Goal: Book appointment/travel/reservation

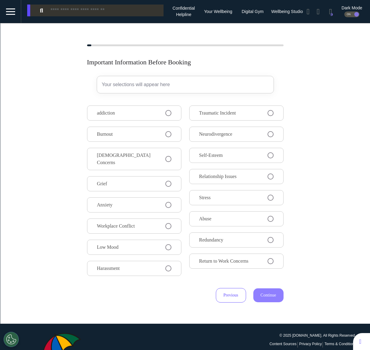
click at [239, 138] on button "Neurodivergence" at bounding box center [236, 134] width 94 height 15
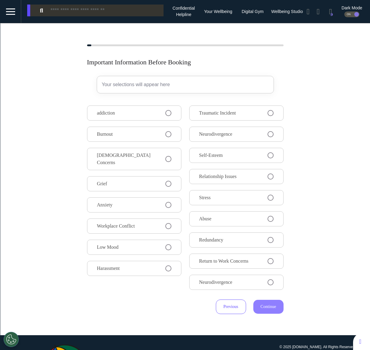
click at [236, 169] on button "Relationship Issues" at bounding box center [236, 176] width 94 height 15
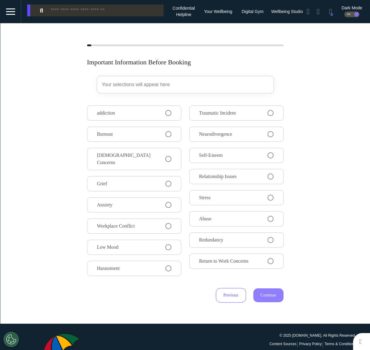
click at [129, 112] on button "addiction" at bounding box center [134, 113] width 94 height 15
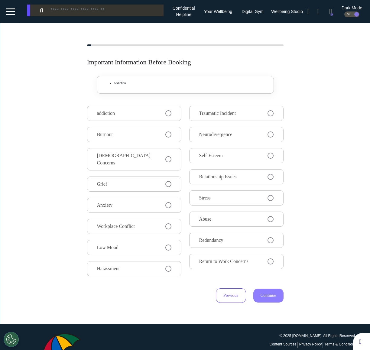
click at [130, 133] on button "Burnout" at bounding box center [134, 134] width 94 height 15
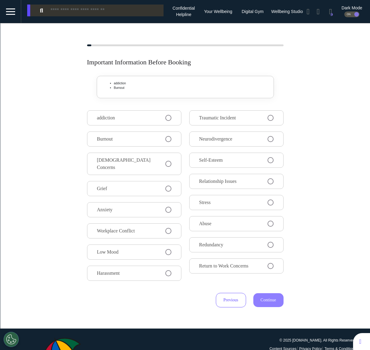
click at [128, 153] on button "[DEMOGRAPHIC_DATA] Concerns" at bounding box center [134, 164] width 94 height 22
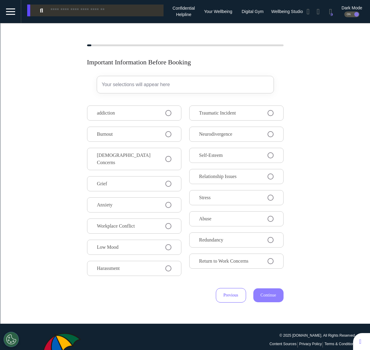
click at [133, 115] on button "addiction" at bounding box center [134, 113] width 94 height 15
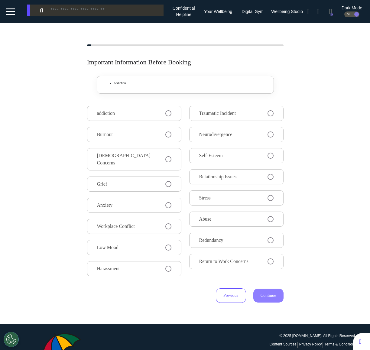
click at [133, 115] on button "addiction" at bounding box center [134, 113] width 94 height 15
click at [115, 114] on span "addiction" at bounding box center [106, 113] width 18 height 7
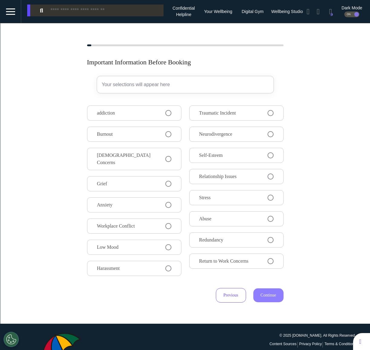
click at [230, 113] on span "Traumatic Incident" at bounding box center [217, 113] width 37 height 7
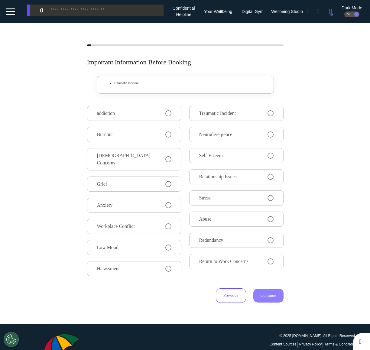
click at [223, 133] on span "Neurodivergence" at bounding box center [215, 134] width 33 height 7
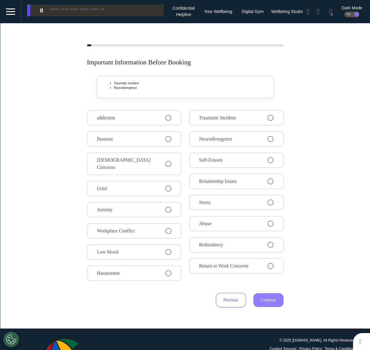
click at [218, 142] on span "Neurodivergence" at bounding box center [215, 139] width 33 height 7
click at [217, 122] on button "Traumatic Incident" at bounding box center [236, 117] width 94 height 15
click at [216, 155] on button "Self-Esteem" at bounding box center [236, 160] width 94 height 15
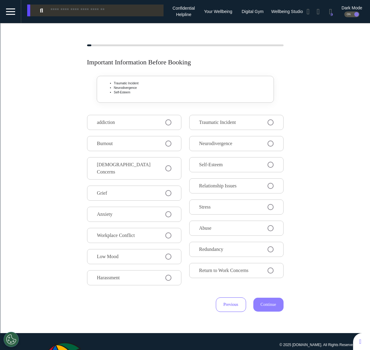
click at [213, 188] on span "Relationship Issues" at bounding box center [218, 185] width 38 height 7
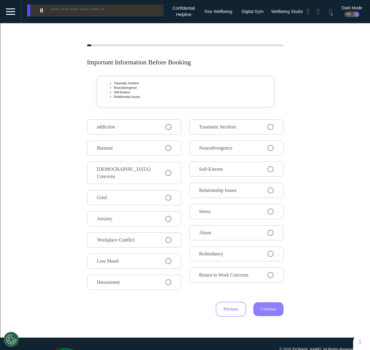
click at [213, 206] on button "Stress" at bounding box center [236, 211] width 94 height 15
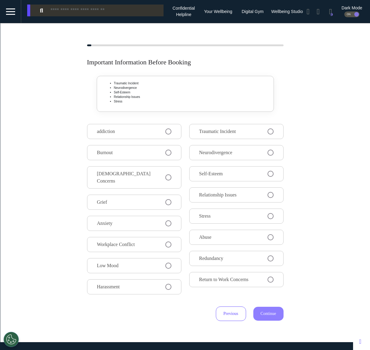
click at [213, 206] on div "addiction Burnout LGBTQIA+ Concerns Grief Anxiety Workplace Conflict Low Mood H…" at bounding box center [185, 210] width 197 height 173
click at [213, 197] on span "Relationship Issues" at bounding box center [218, 195] width 38 height 7
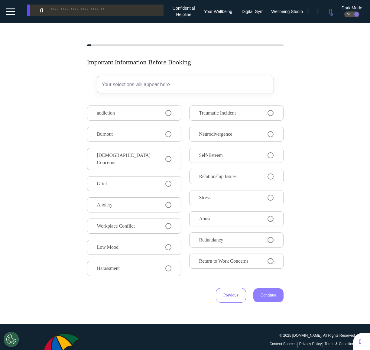
click at [149, 139] on button "Burnout" at bounding box center [134, 134] width 94 height 15
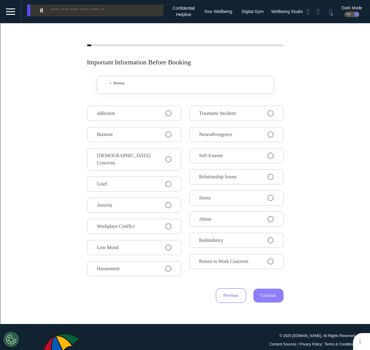
click at [149, 148] on div "addiction Burnout [DEMOGRAPHIC_DATA] Concerns Grief Anxiety Workplace Conflict …" at bounding box center [185, 192] width 197 height 173
click at [144, 135] on button "Burnout" at bounding box center [134, 134] width 94 height 15
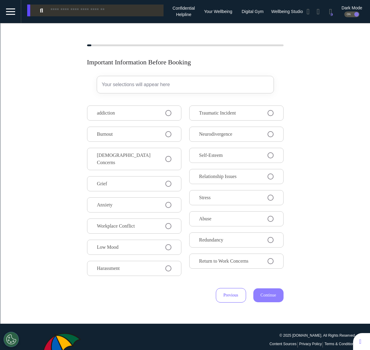
click at [141, 149] on button "[DEMOGRAPHIC_DATA] Concerns" at bounding box center [134, 159] width 94 height 22
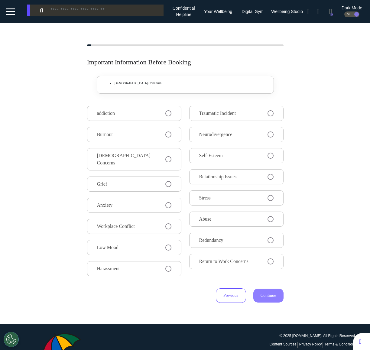
click at [139, 178] on button "Grief" at bounding box center [134, 184] width 94 height 15
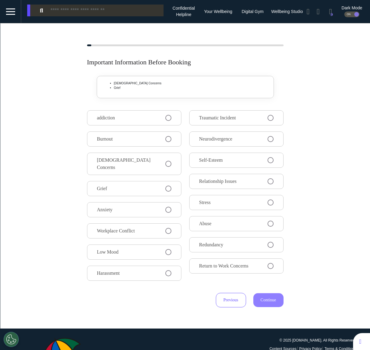
click at [139, 209] on button "Anxiety" at bounding box center [134, 209] width 94 height 15
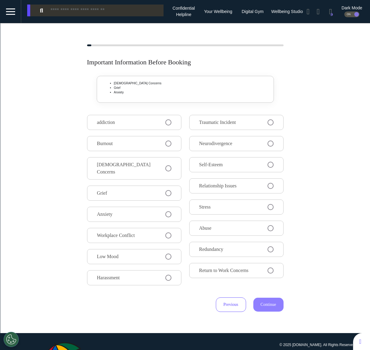
click at [139, 209] on button "Anxiety" at bounding box center [134, 214] width 94 height 15
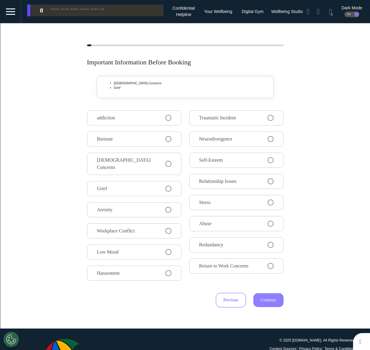
click at [137, 190] on div "addiction Burnout LGBTQIA+ Concerns Grief Anxiety Workplace Conflict Low Mood H…" at bounding box center [185, 196] width 197 height 173
click at [128, 162] on span "[DEMOGRAPHIC_DATA] Concerns" at bounding box center [131, 164] width 69 height 15
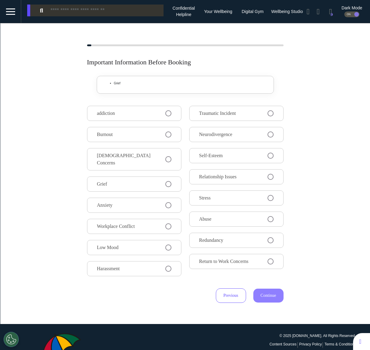
click at [129, 113] on button "addiction" at bounding box center [134, 113] width 94 height 15
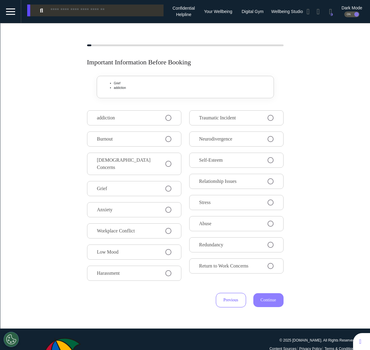
click at [124, 134] on button "Burnout" at bounding box center [134, 139] width 94 height 15
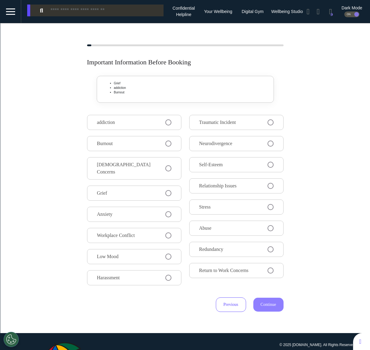
click at [126, 124] on button "addiction" at bounding box center [134, 122] width 94 height 15
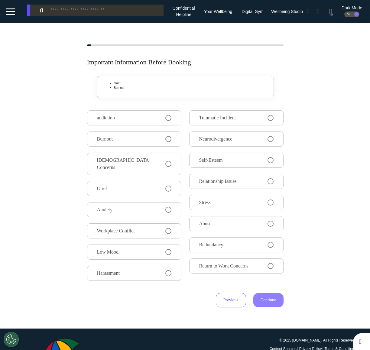
click at [125, 133] on button "Burnout" at bounding box center [134, 139] width 94 height 15
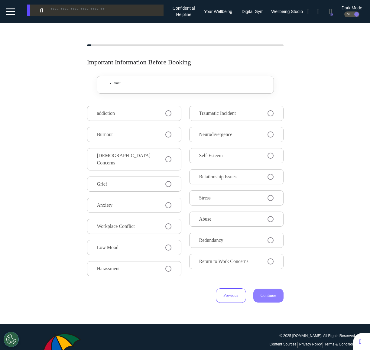
click at [67, 171] on div "Important Information Before Booking Grief addiction Burnout LGBTQIA+ Concerns …" at bounding box center [185, 173] width 370 height 259
click at [13, 146] on div "Important Information Before Booking Grief addiction Burnout LGBTQIA+ Concerns …" at bounding box center [185, 173] width 370 height 259
click at [114, 152] on span "[DEMOGRAPHIC_DATA] Concerns" at bounding box center [131, 159] width 69 height 15
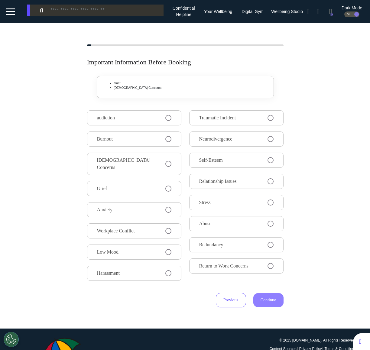
click at [113, 136] on span "Burnout" at bounding box center [105, 139] width 16 height 7
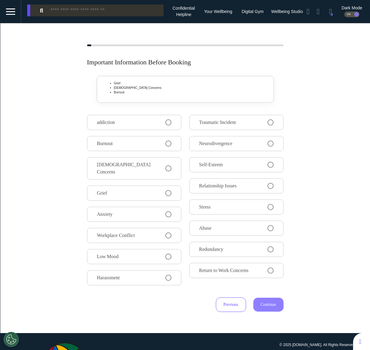
click at [115, 126] on button "addiction" at bounding box center [134, 122] width 94 height 15
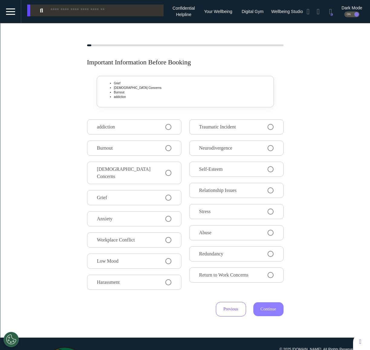
click at [115, 126] on span "addiction" at bounding box center [106, 126] width 18 height 7
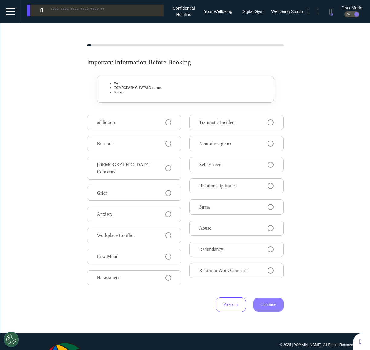
click at [113, 139] on button "Burnout" at bounding box center [134, 143] width 94 height 15
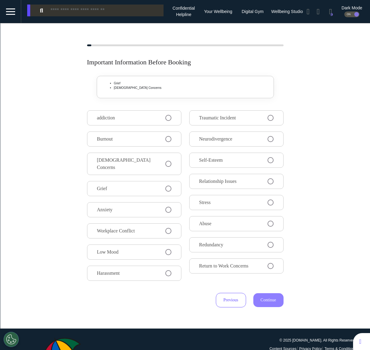
click at [112, 150] on div "addiction Burnout LGBTQIA+ Concerns Grief Anxiety Workplace Conflict Low Mood H…" at bounding box center [185, 196] width 197 height 173
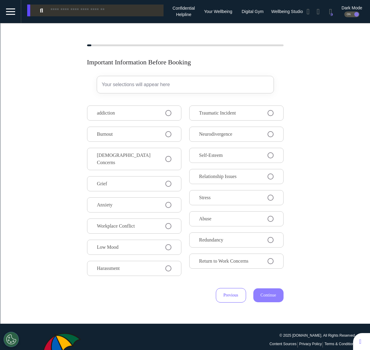
click at [140, 116] on button "addiction" at bounding box center [134, 113] width 94 height 15
click at [164, 112] on button "addiction" at bounding box center [134, 113] width 94 height 15
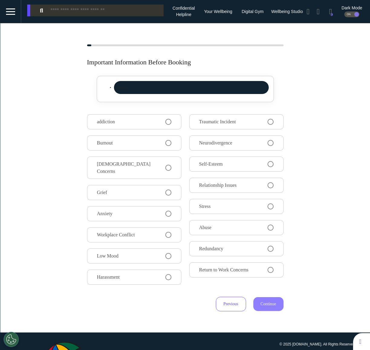
click at [12, 8] on div at bounding box center [10, 12] width 9 height 10
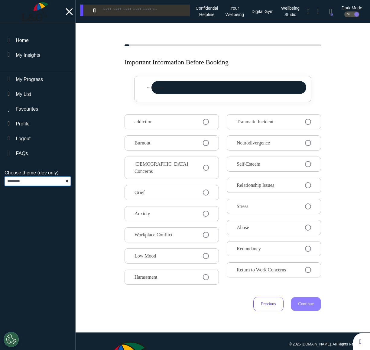
click at [34, 179] on select "**********" at bounding box center [38, 181] width 66 height 9
click at [21, 186] on div "**********" at bounding box center [38, 210] width 76 height 375
click at [22, 182] on select "**********" at bounding box center [38, 181] width 66 height 9
click at [43, 183] on select "**********" at bounding box center [38, 181] width 66 height 9
click at [90, 159] on div "Important Information Before Booking addiction addiction Burnout LGBTQIA+ Conce…" at bounding box center [223, 177] width 295 height 267
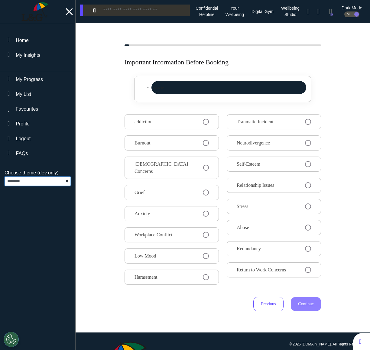
click at [33, 185] on select "**********" at bounding box center [38, 181] width 66 height 9
click at [31, 177] on select "**********" at bounding box center [38, 181] width 66 height 9
click at [352, 14] on div "ON" at bounding box center [352, 14] width 15 height 6
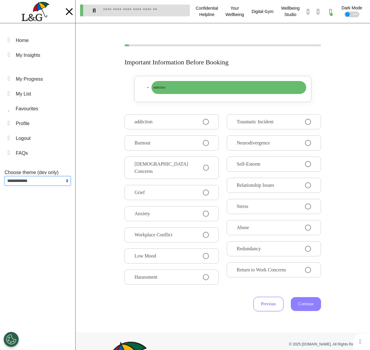
click at [31, 179] on select "**********" at bounding box center [38, 180] width 66 height 9
select select "*"
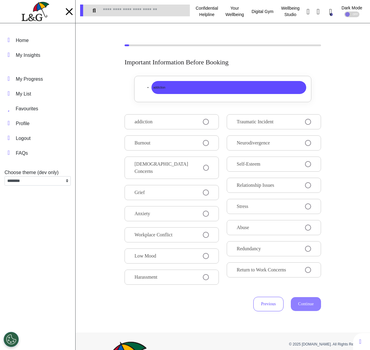
click at [342, 90] on div "Important Information Before Booking addiction addiction Burnout LGBTQIA+ Conce…" at bounding box center [223, 177] width 295 height 267
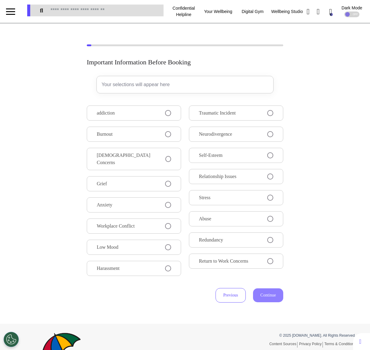
click at [215, 133] on span "Neurodivergence" at bounding box center [215, 134] width 33 height 7
click at [200, 131] on span "Neurodivergence" at bounding box center [215, 134] width 33 height 7
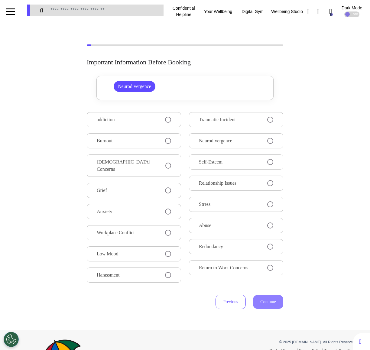
click at [210, 123] on span "Traumatic Incident" at bounding box center [217, 119] width 37 height 7
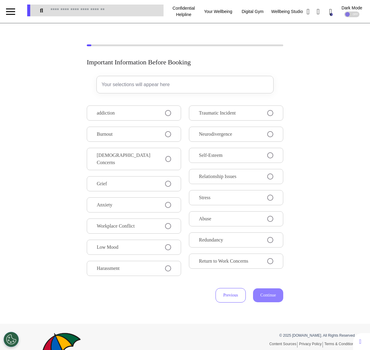
click at [205, 125] on div "addiction Burnout [DEMOGRAPHIC_DATA] Concerns Grief Anxiety Workplace Conflict …" at bounding box center [185, 192] width 197 height 173
click at [209, 113] on span "Traumatic Incident" at bounding box center [217, 113] width 37 height 7
click at [125, 177] on button "Grief" at bounding box center [134, 183] width 94 height 15
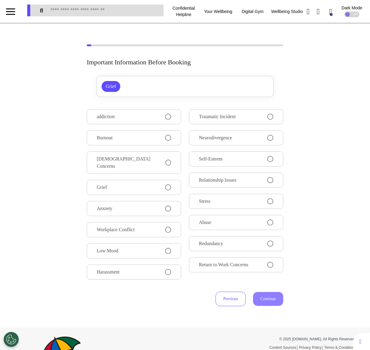
click at [124, 143] on button "Burnout" at bounding box center [134, 137] width 94 height 15
click at [222, 124] on div "addiction Burnout [DEMOGRAPHIC_DATA] Concerns Grief Anxiety Workplace Conflict …" at bounding box center [185, 195] width 197 height 173
click at [219, 119] on span "Traumatic Incident" at bounding box center [217, 116] width 37 height 7
click at [224, 138] on span "Neurodivergence" at bounding box center [215, 137] width 33 height 7
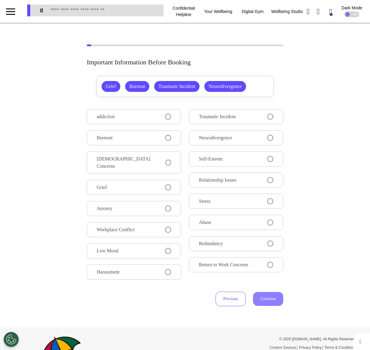
click at [215, 158] on span "Self-Esteem" at bounding box center [211, 159] width 24 height 7
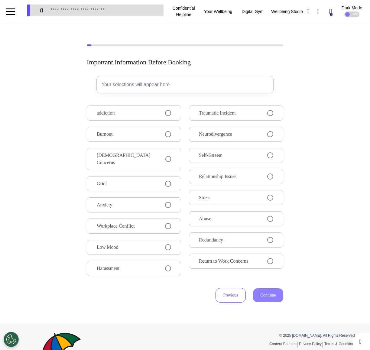
click at [132, 119] on button "addiction" at bounding box center [134, 113] width 94 height 15
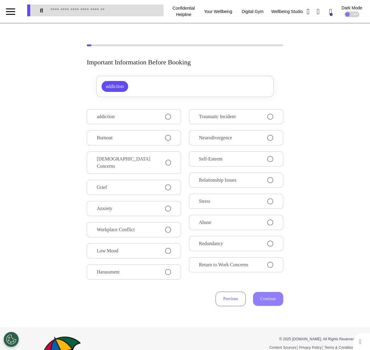
click at [131, 136] on button "Burnout" at bounding box center [134, 137] width 94 height 15
click at [128, 161] on span "[DEMOGRAPHIC_DATA] Concerns" at bounding box center [131, 163] width 69 height 15
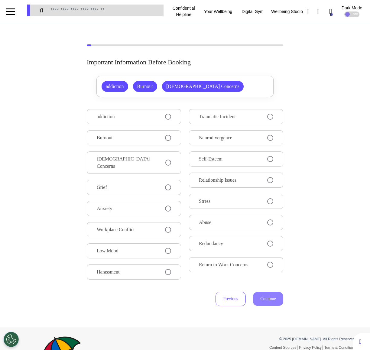
click at [127, 190] on div "addiction Burnout [DEMOGRAPHIC_DATA] Concerns Grief Anxiety Workplace Conflict …" at bounding box center [185, 195] width 197 height 173
click at [124, 201] on button "Anxiety" at bounding box center [134, 208] width 94 height 15
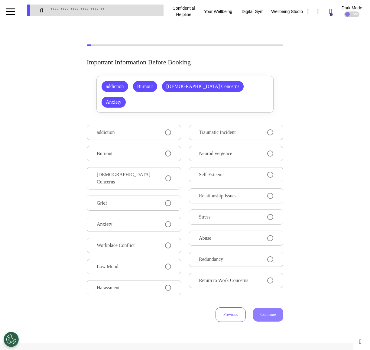
click at [125, 238] on button "Workplace Conflict" at bounding box center [134, 245] width 94 height 15
click at [241, 152] on button "Neurodivergence" at bounding box center [236, 153] width 94 height 15
click at [232, 131] on span "Traumatic Incident" at bounding box center [217, 132] width 37 height 7
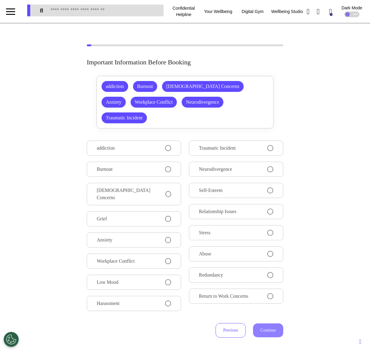
click at [292, 88] on div "Important Information Before Booking addiction Burnout [DEMOGRAPHIC_DATA] Conce…" at bounding box center [185, 190] width 370 height 293
